Goal: Task Accomplishment & Management: Complete application form

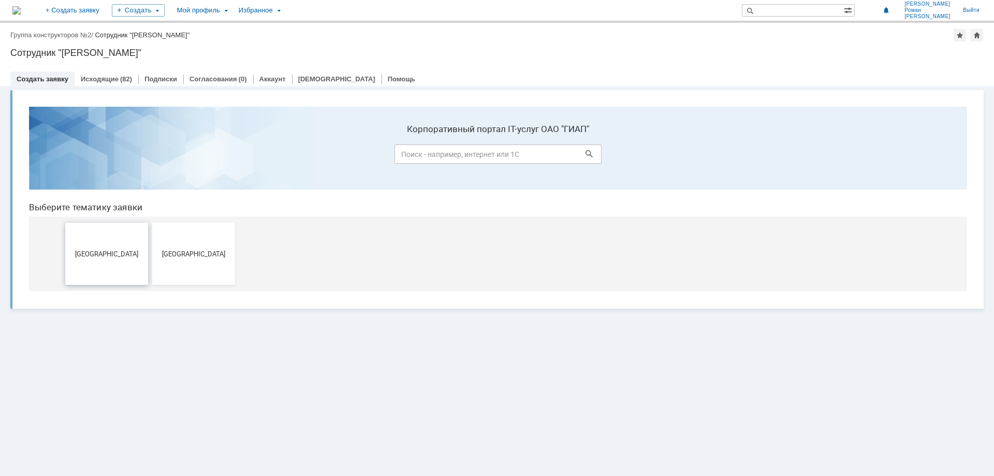
click at [103, 258] on button "[GEOGRAPHIC_DATA]" at bounding box center [106, 254] width 83 height 62
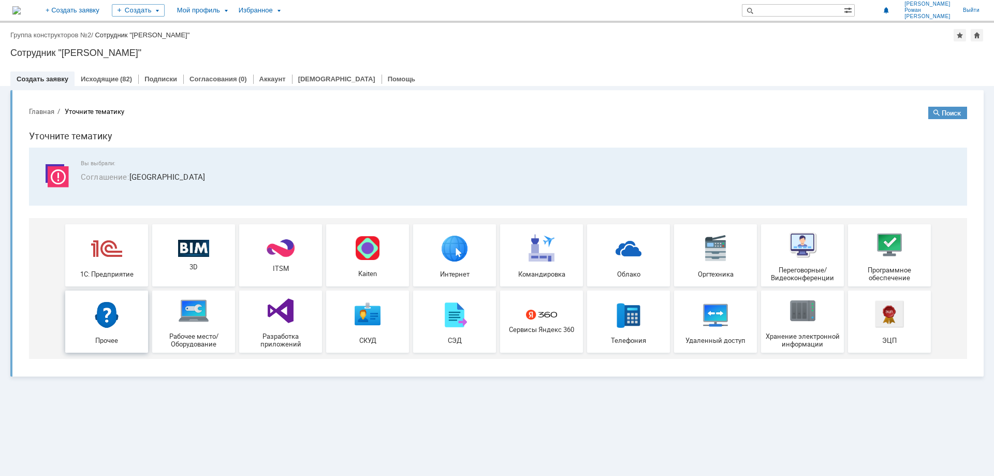
click at [99, 329] on img at bounding box center [106, 314] width 31 height 31
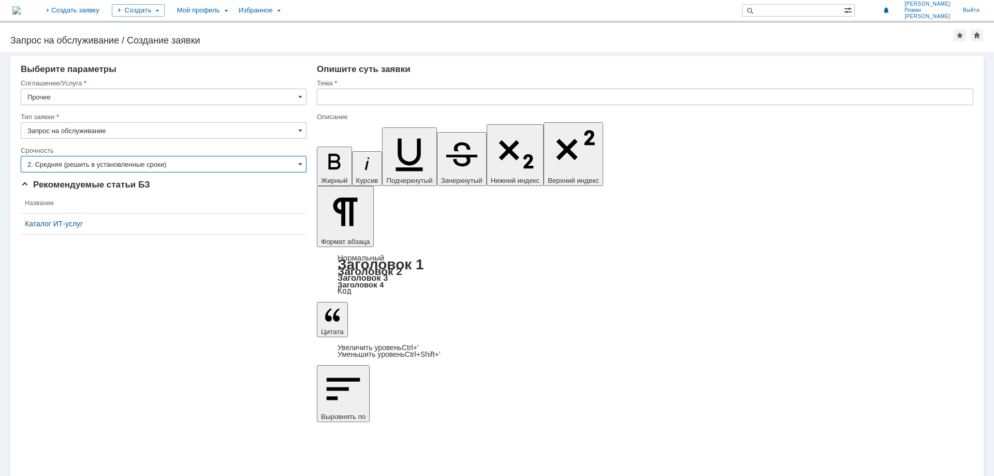
click at [130, 167] on input "2. Средняя (решить в установленные сроки)" at bounding box center [164, 164] width 286 height 17
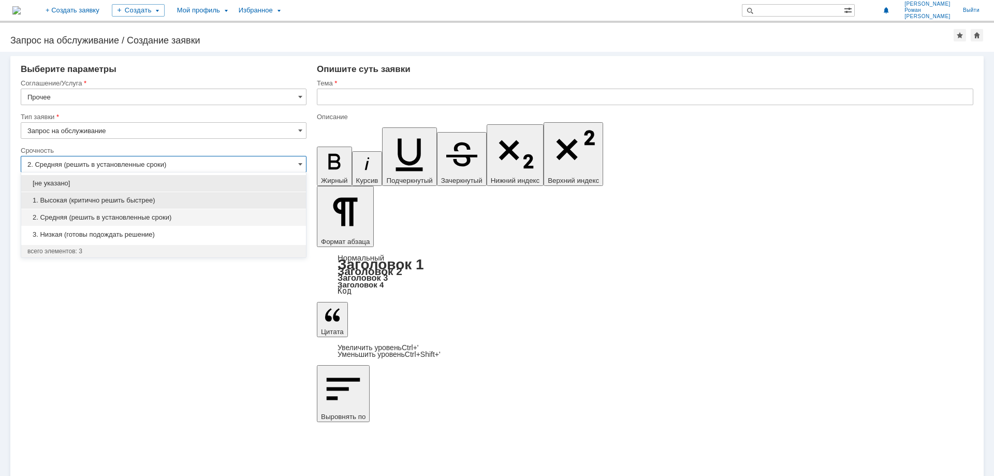
click at [110, 198] on span "1. Высокая (критично решить быстрее)" at bounding box center [163, 200] width 272 height 8
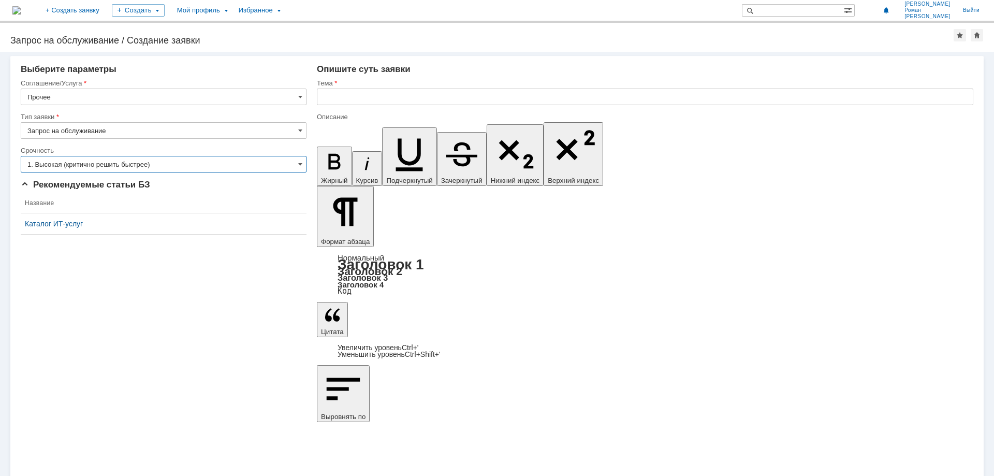
click at [133, 164] on input "1. Высокая (критично решить быстрее)" at bounding box center [164, 164] width 286 height 17
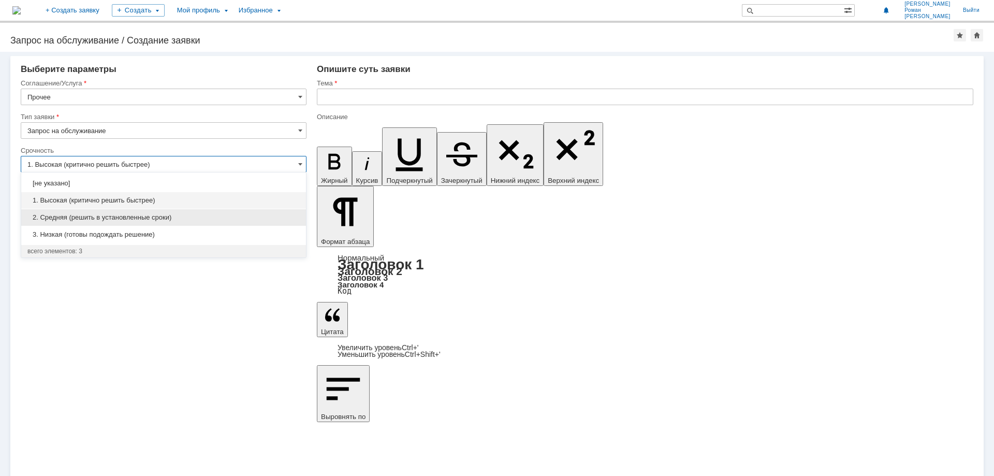
click at [124, 216] on span "2. Средняя (решить в установленные сроки)" at bounding box center [163, 217] width 272 height 8
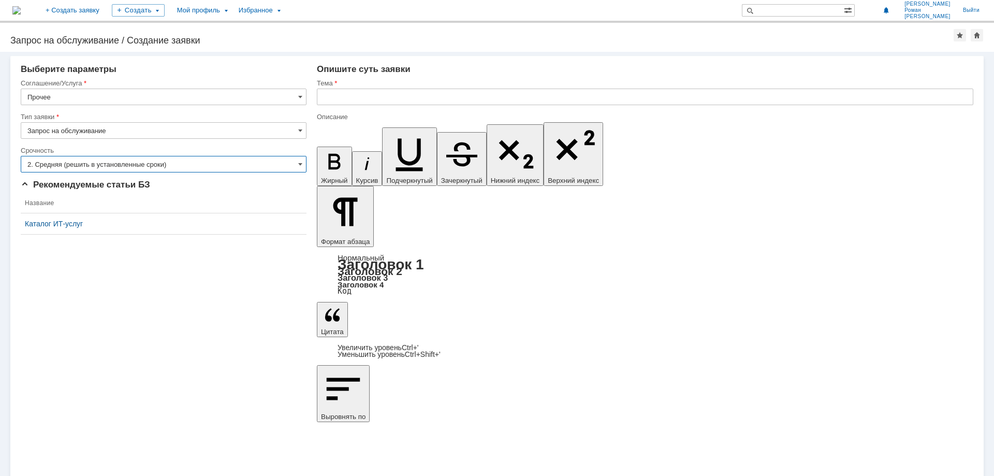
type input "2. Средняя (решить в установленные сроки)"
click at [410, 94] on input "text" at bounding box center [645, 97] width 656 height 17
type input "Доступ к папкам"
